Goal: Find contact information: Find contact information

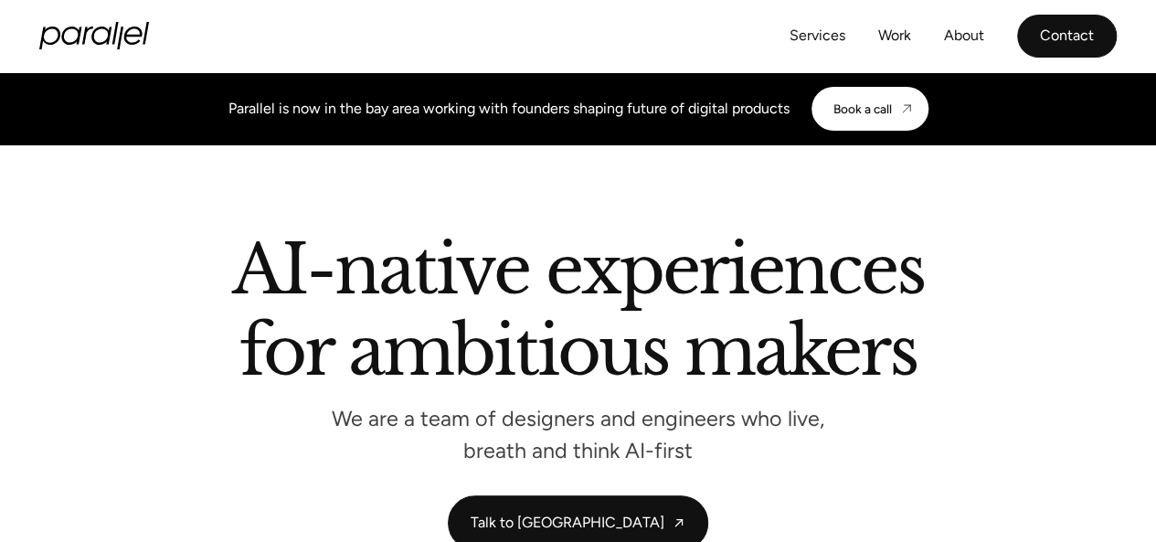
click at [1067, 36] on link "Contact" at bounding box center [1067, 36] width 100 height 43
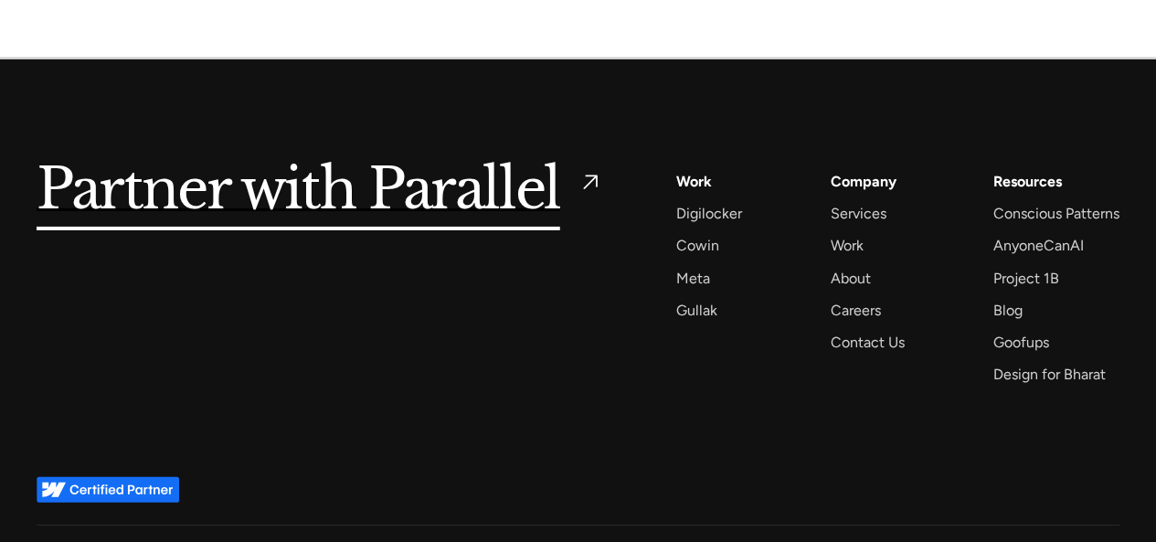
scroll to position [3042, 0]
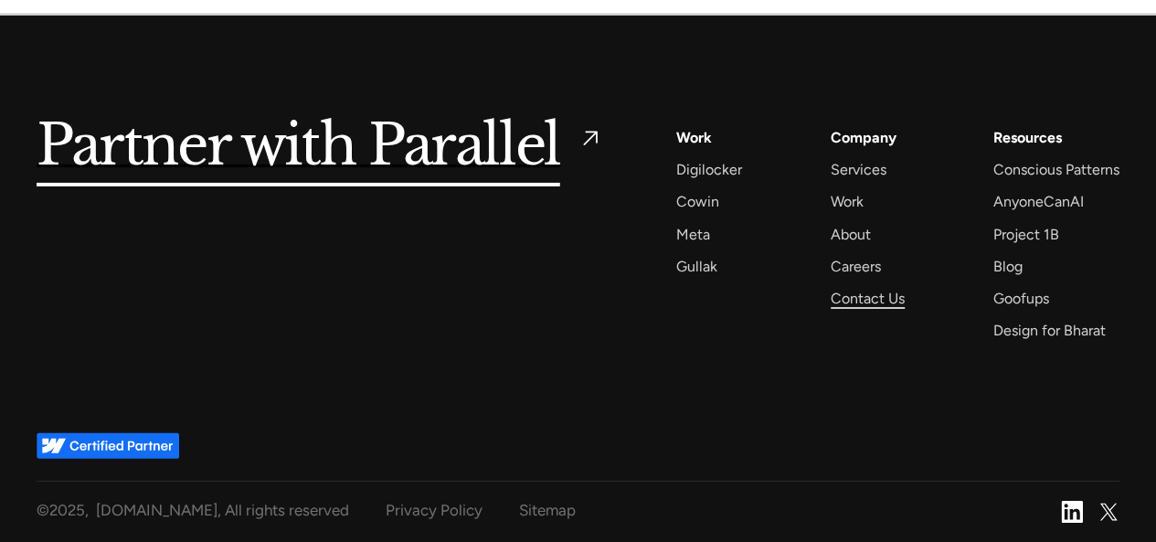
click at [865, 297] on div "Contact Us" at bounding box center [868, 298] width 74 height 25
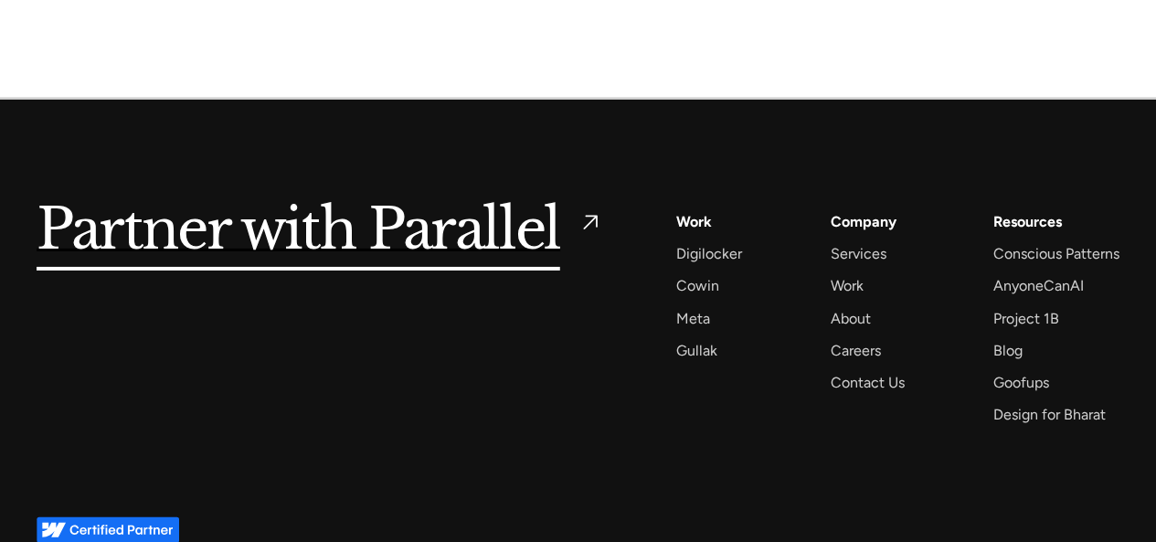
scroll to position [3042, 0]
